Goal: Information Seeking & Learning: Learn about a topic

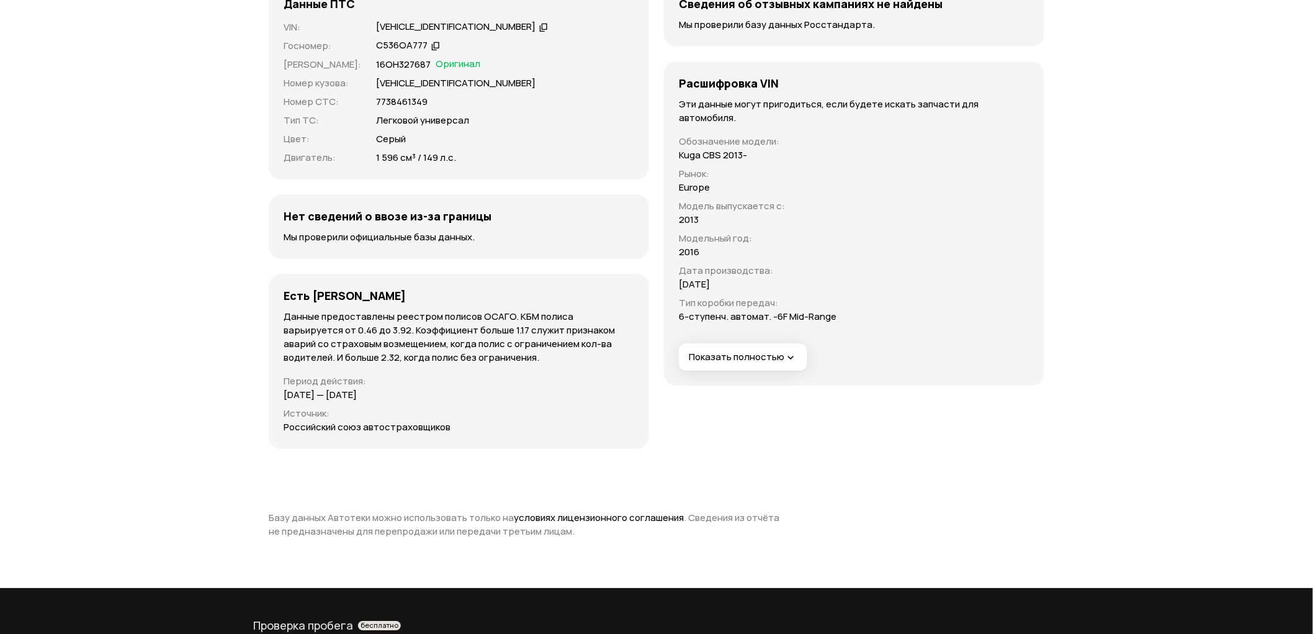
scroll to position [3595, 0]
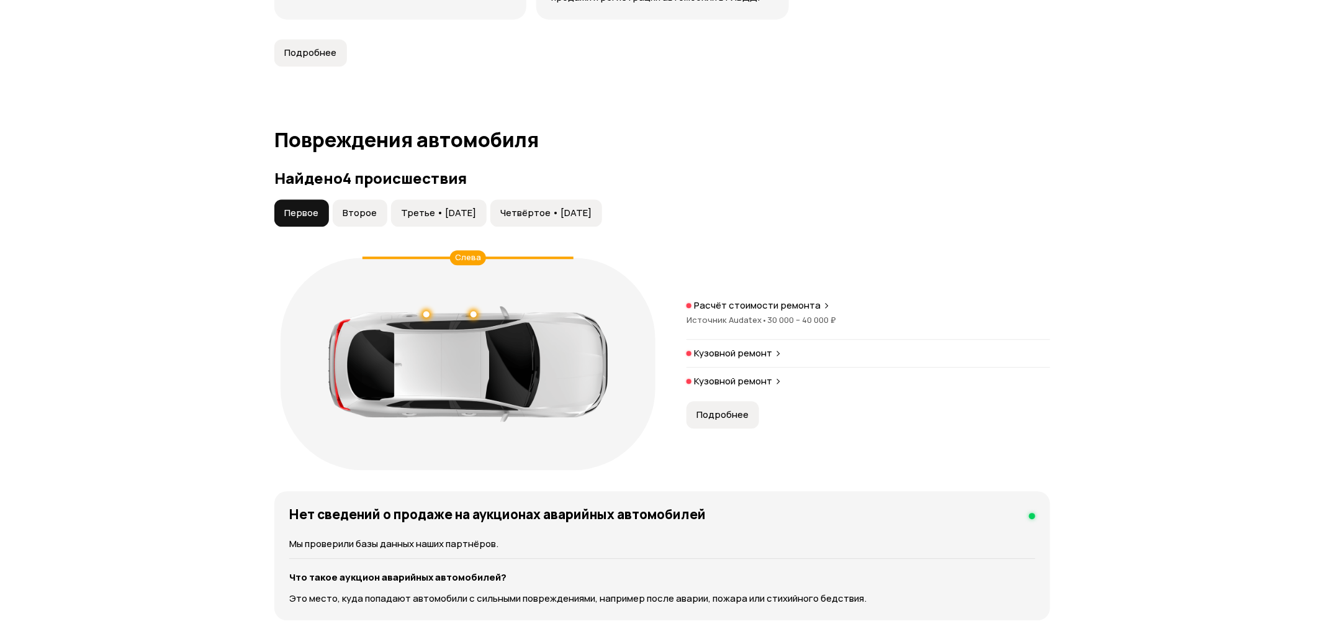
scroll to position [1172, 0]
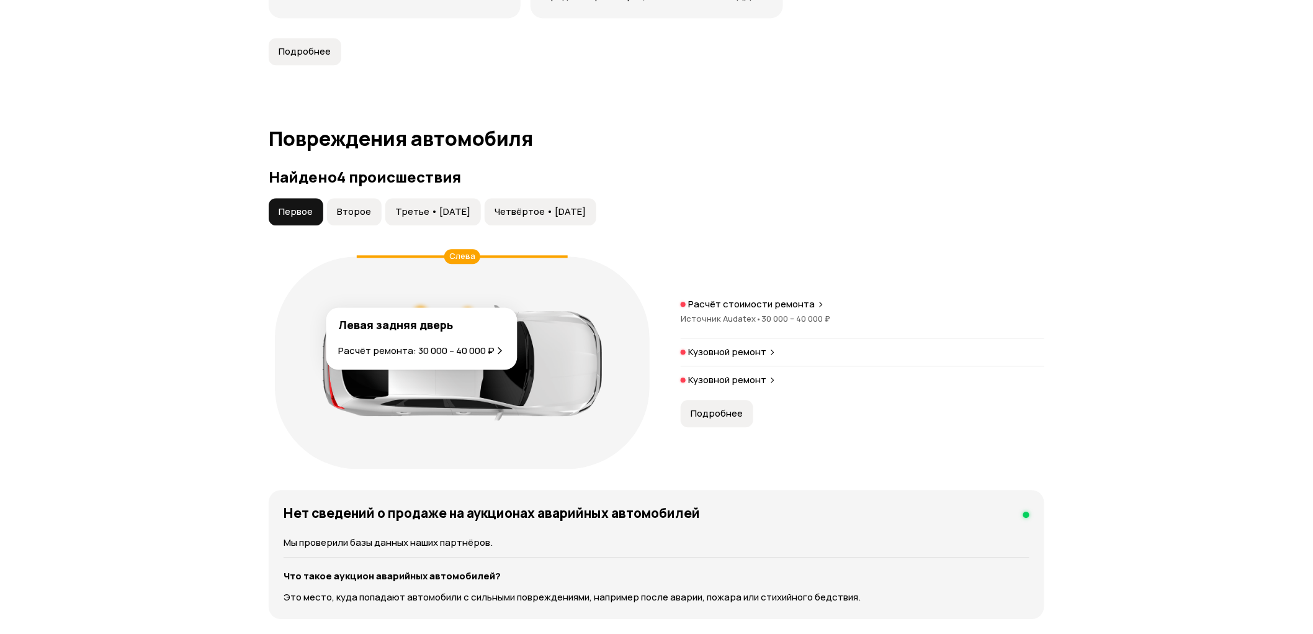
click at [420, 308] on div at bounding box center [420, 312] width 9 height 9
click at [467, 308] on div at bounding box center [468, 312] width 9 height 9
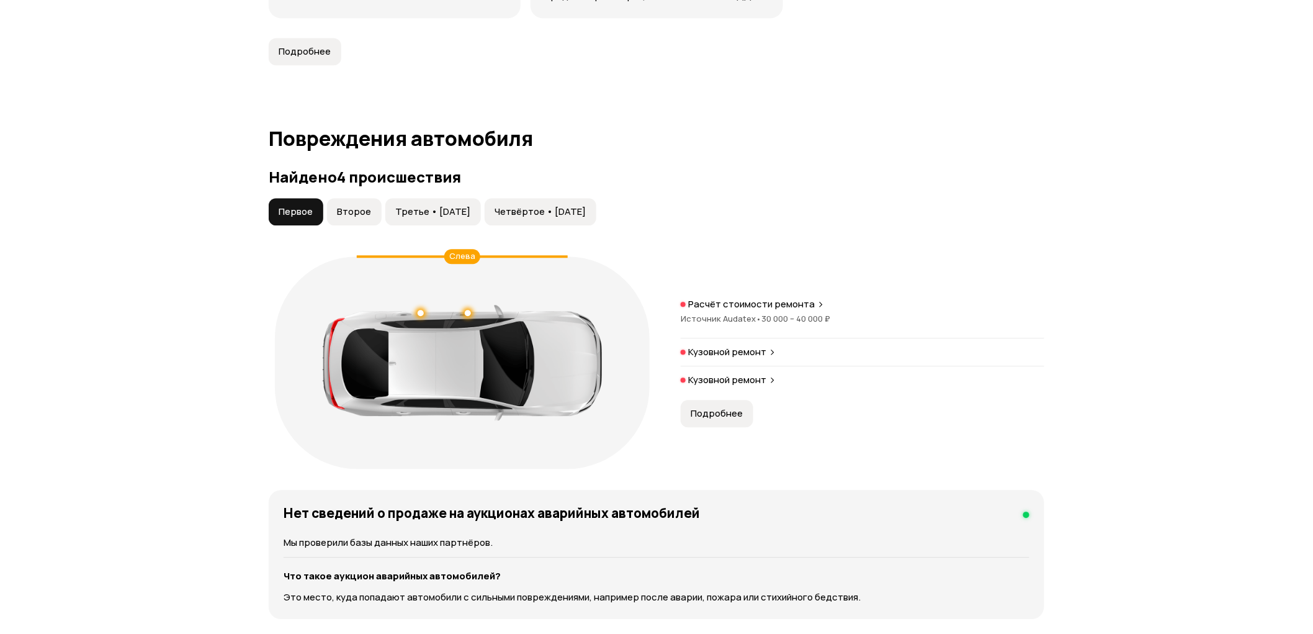
click at [752, 346] on p "Кузовной ремонт" at bounding box center [727, 352] width 78 height 12
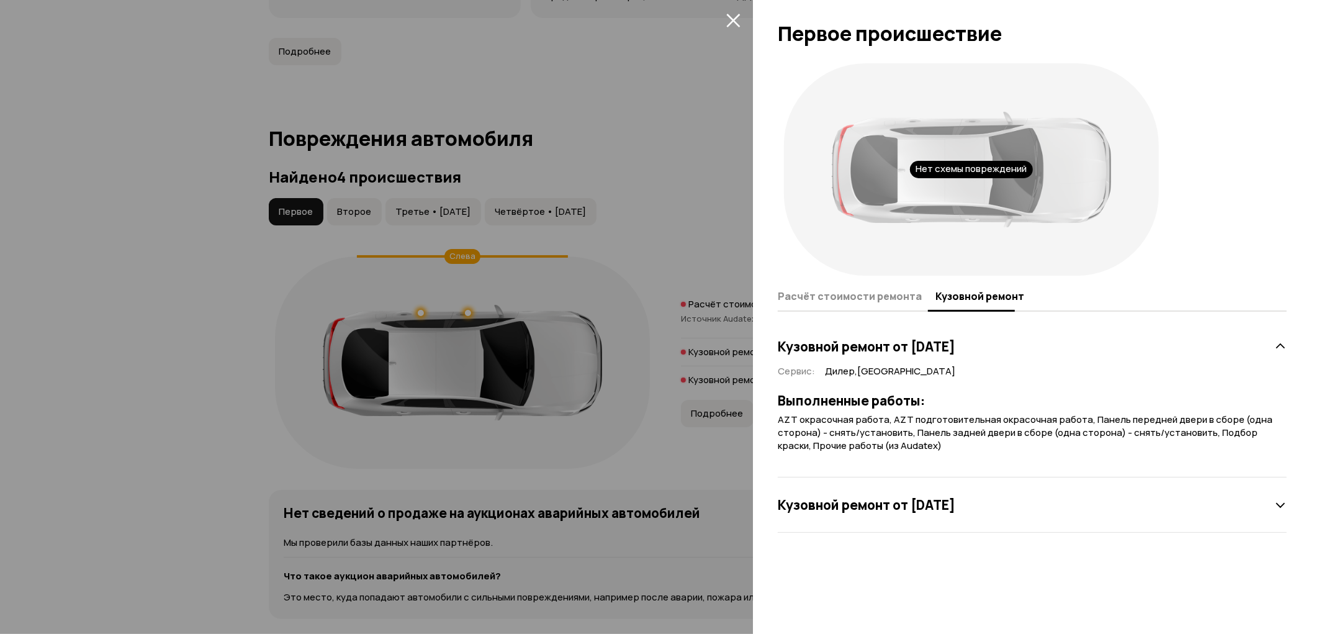
click at [344, 199] on div at bounding box center [662, 317] width 1324 height 634
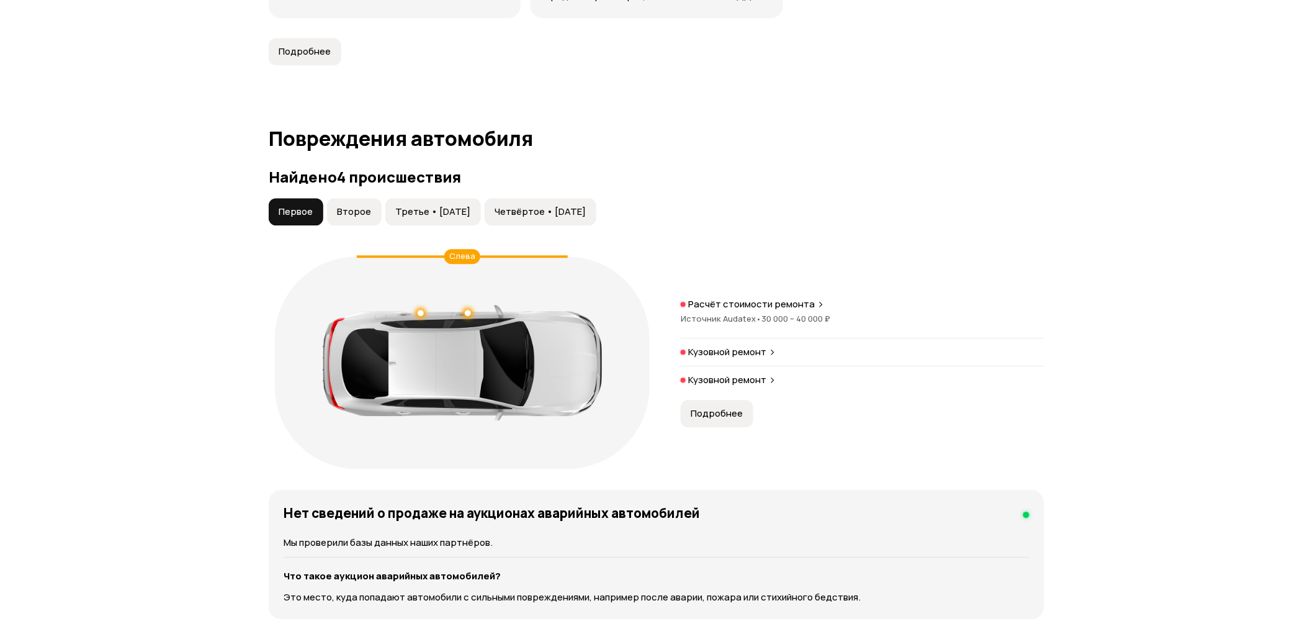
click at [346, 205] on span "Второе" at bounding box center [354, 211] width 34 height 12
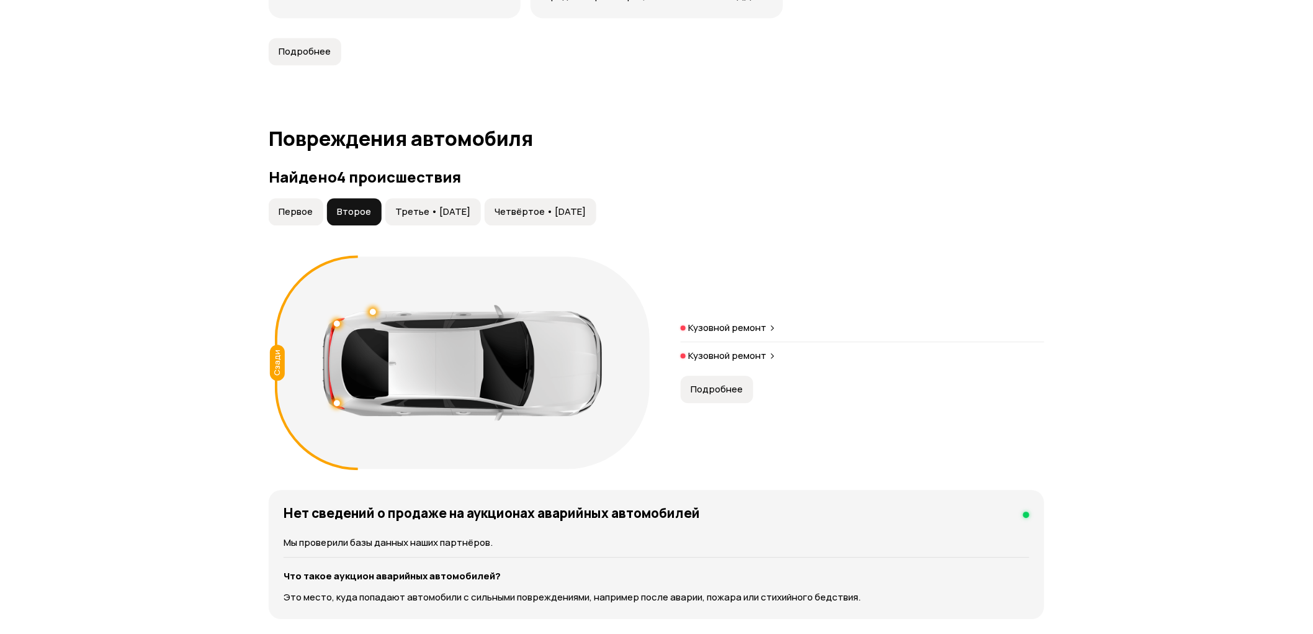
click at [758, 321] on p "Кузовной ремонт" at bounding box center [727, 327] width 78 height 12
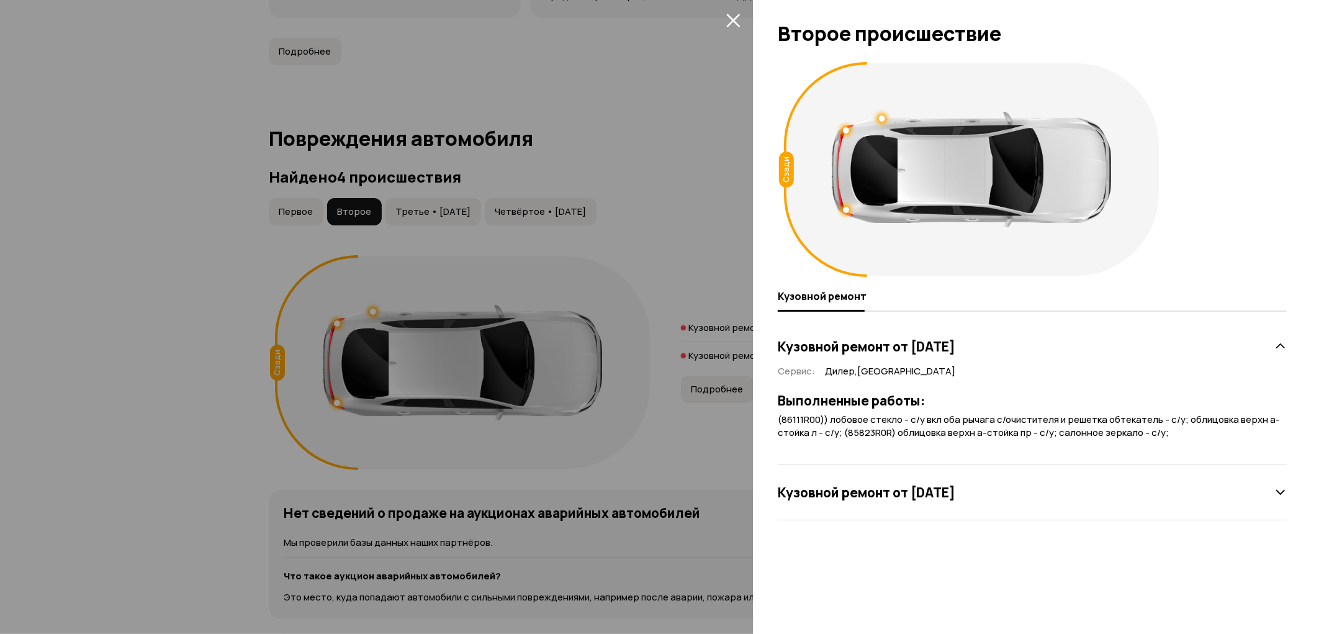
click at [717, 348] on div at bounding box center [662, 317] width 1324 height 634
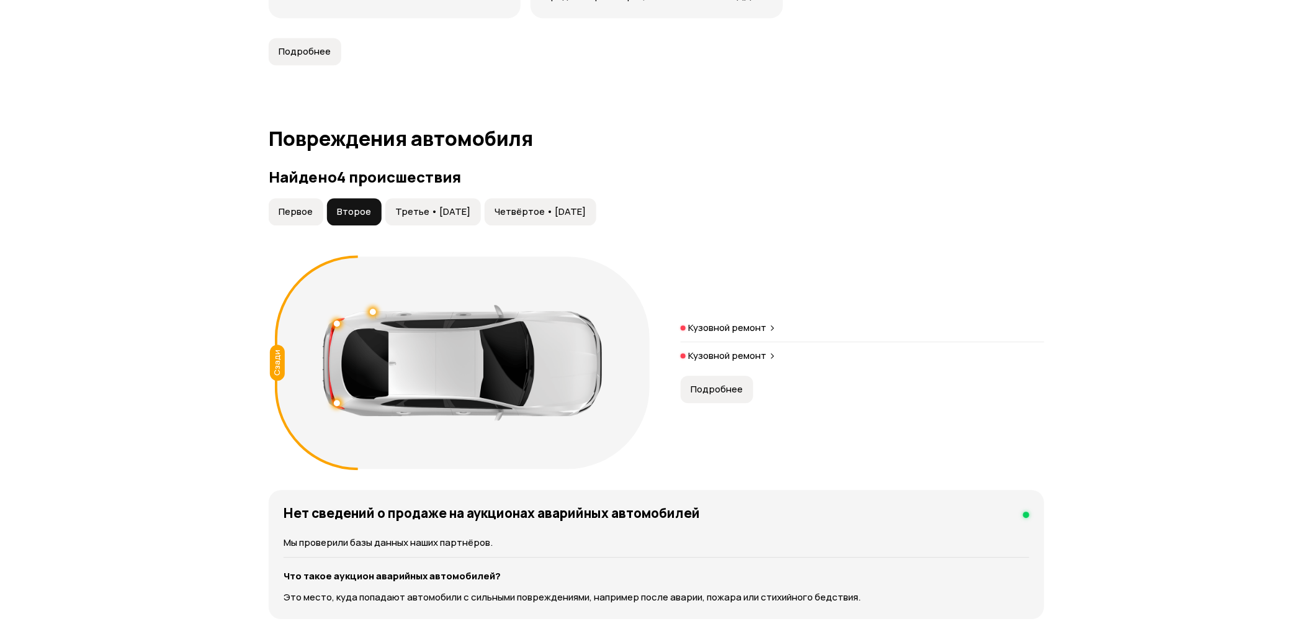
click at [717, 349] on p "Кузовной ремонт" at bounding box center [727, 355] width 78 height 12
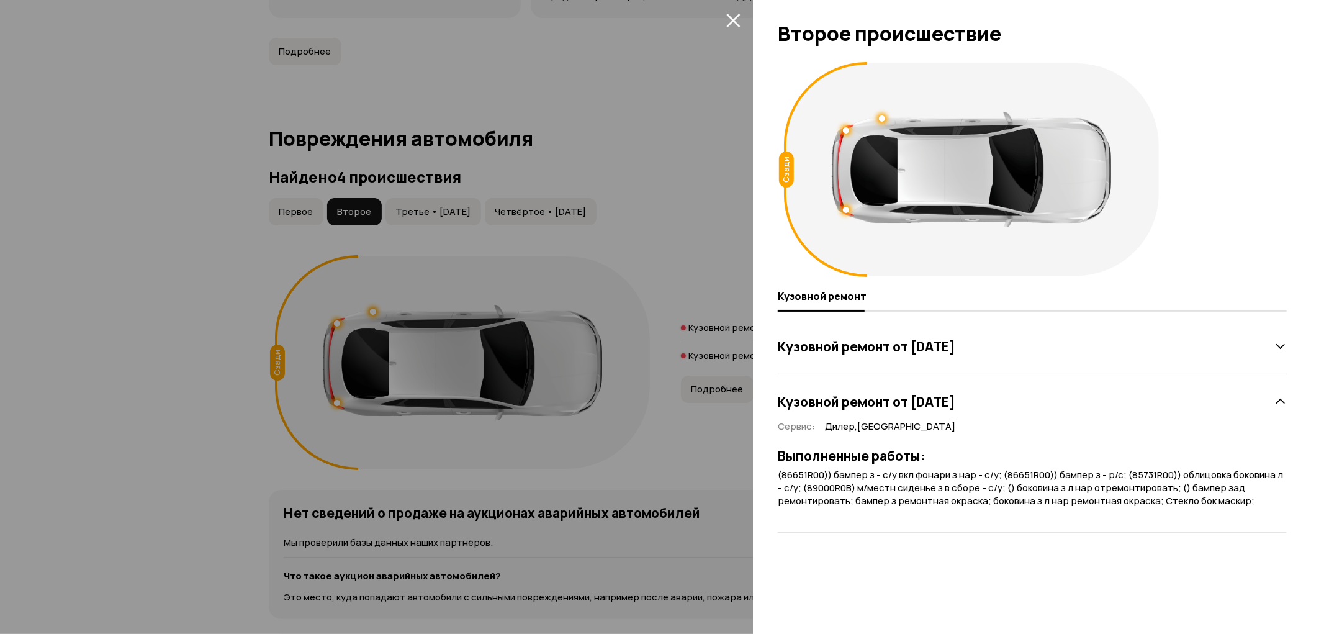
click at [423, 194] on div at bounding box center [662, 317] width 1324 height 634
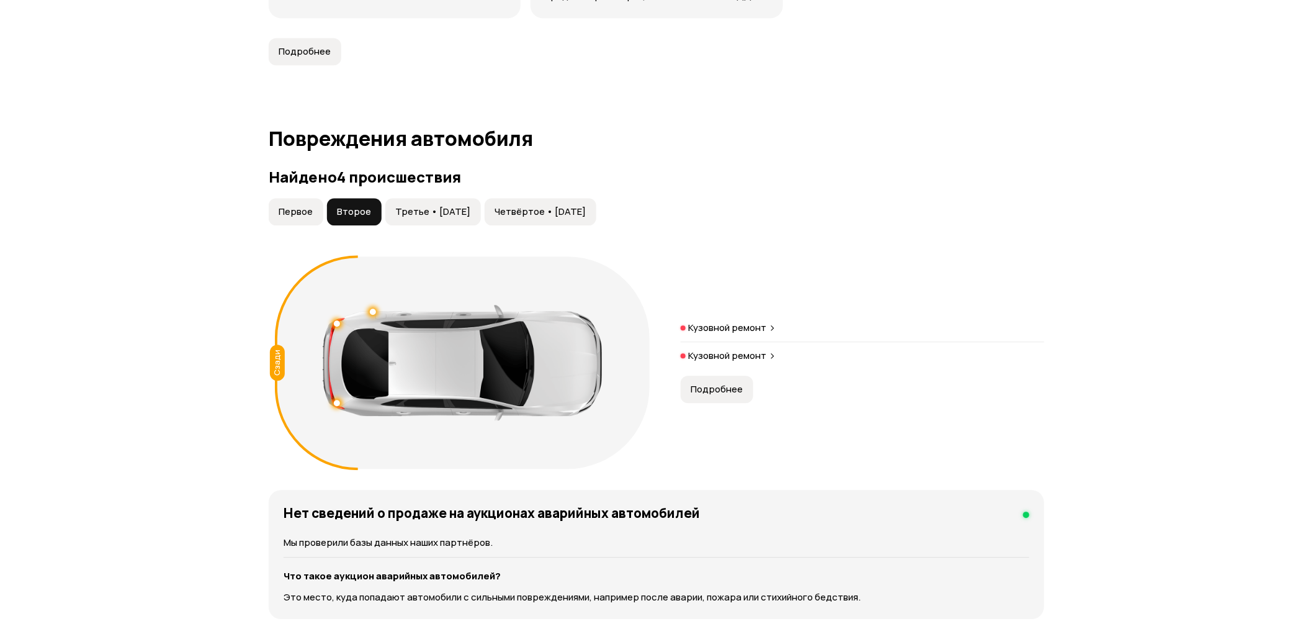
click at [416, 205] on span "Третье • [DATE]" at bounding box center [432, 211] width 75 height 12
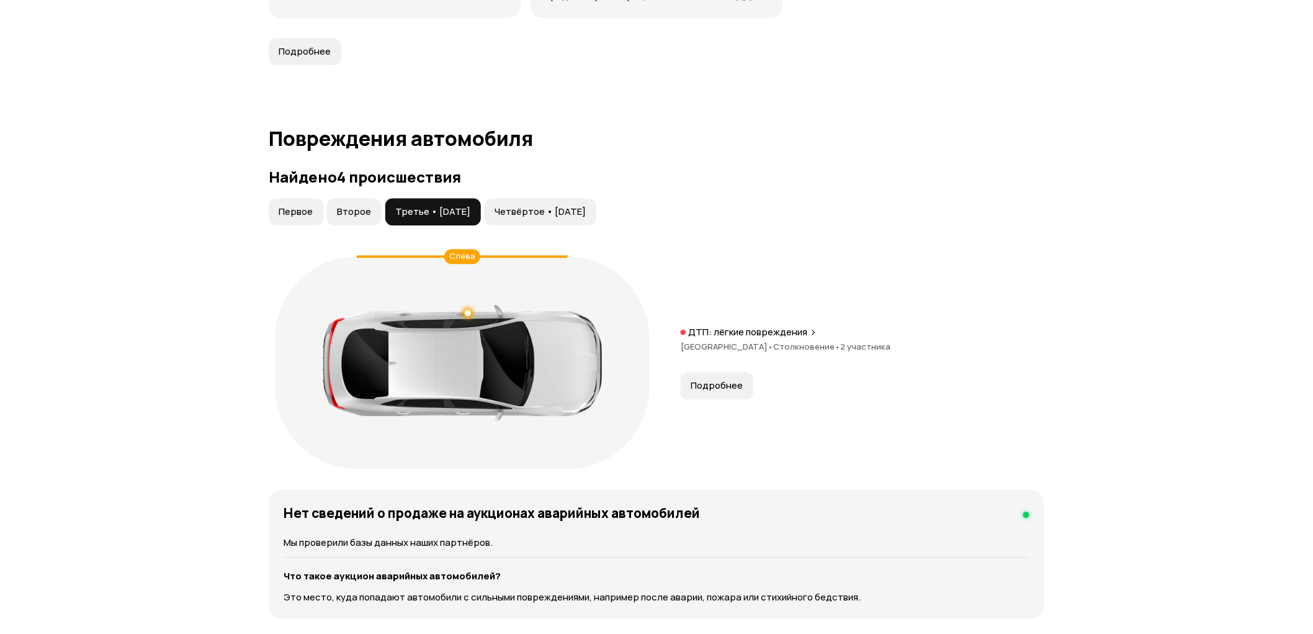
click at [717, 379] on span "Подробнее" at bounding box center [717, 385] width 52 height 12
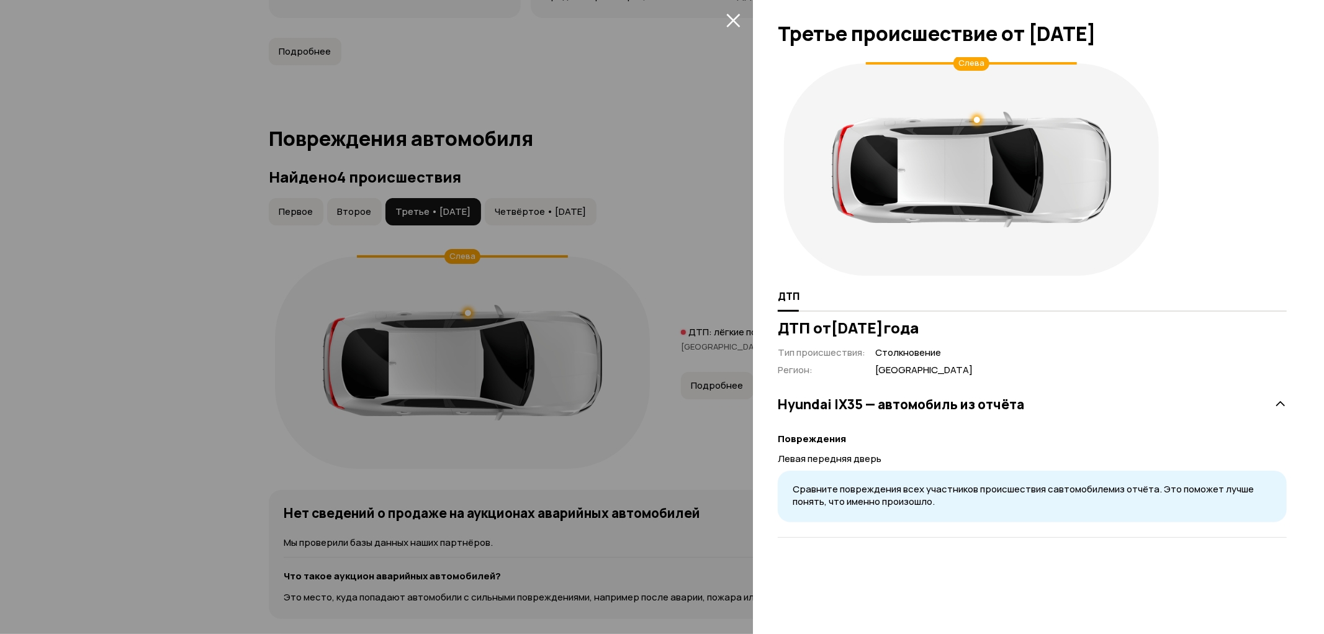
click at [536, 197] on div at bounding box center [662, 317] width 1324 height 634
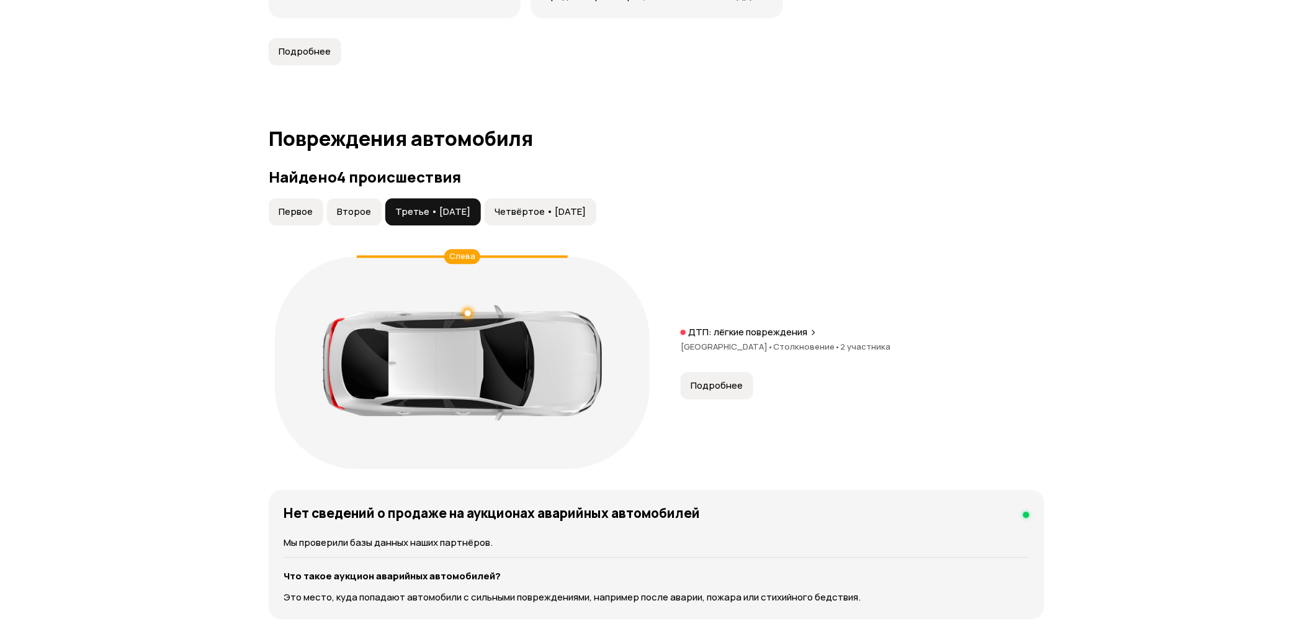
click at [539, 205] on span "Четвёртое • [DATE]" at bounding box center [540, 211] width 91 height 12
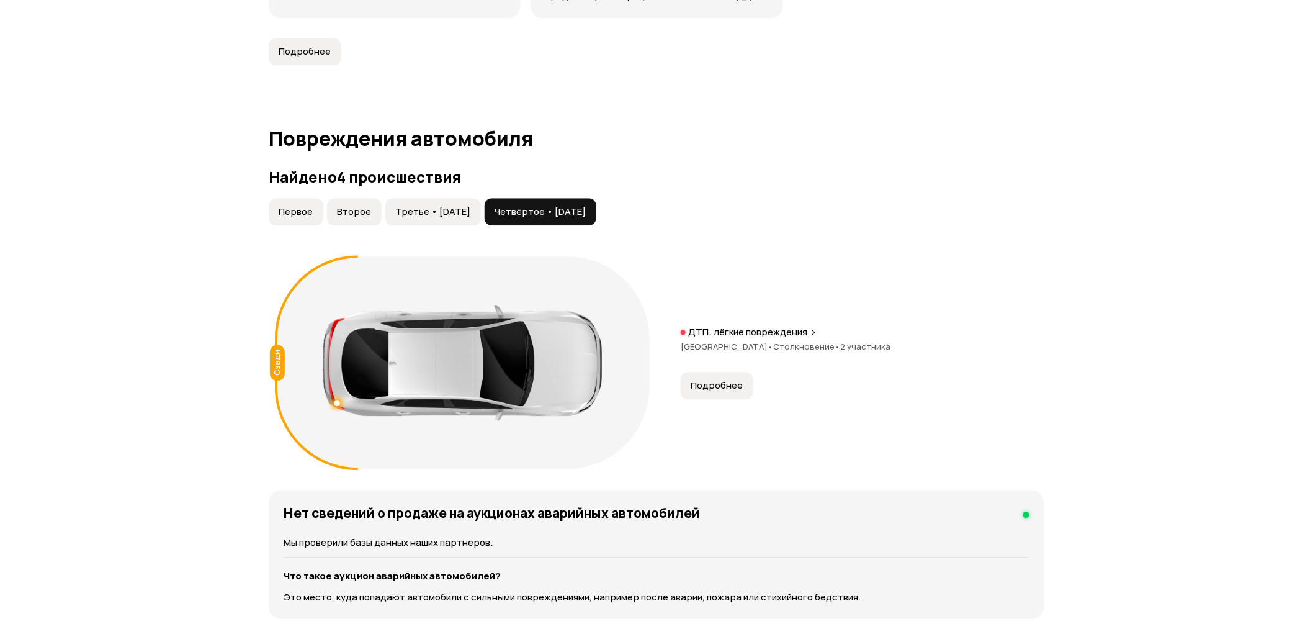
click at [709, 379] on span "Подробнее" at bounding box center [717, 385] width 52 height 12
